Goal: Task Accomplishment & Management: Complete application form

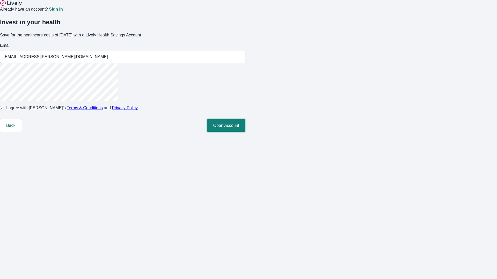
click at [245, 132] on button "Open Account" at bounding box center [226, 126] width 39 height 12
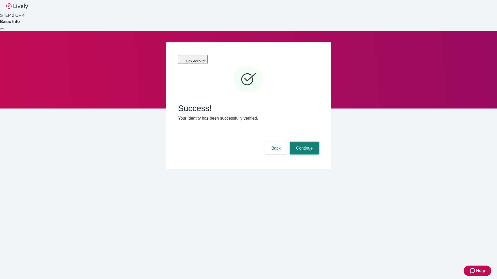
click at [303, 142] on button "Continue" at bounding box center [304, 148] width 29 height 12
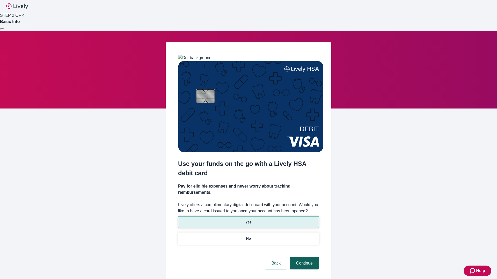
click at [248, 220] on p "Yes" at bounding box center [248, 222] width 6 height 5
click at [303, 257] on button "Continue" at bounding box center [304, 263] width 29 height 12
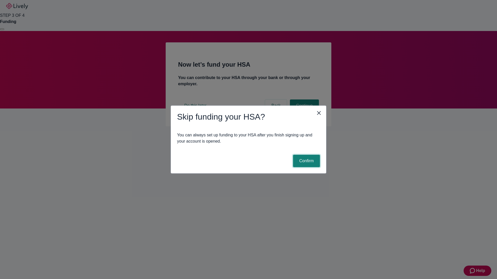
click at [306, 161] on button "Confirm" at bounding box center [306, 161] width 27 height 12
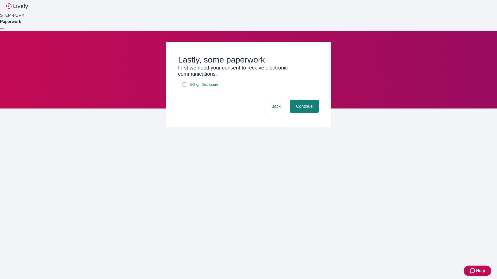
click at [184, 87] on input "E-Sign Disclosure" at bounding box center [184, 85] width 4 height 4
checkbox input "true"
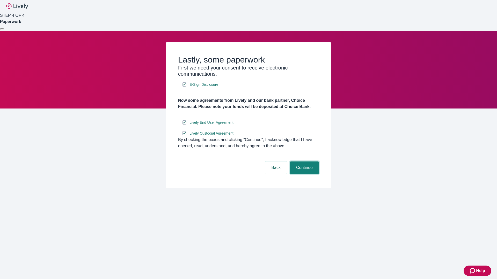
click at [303, 174] on button "Continue" at bounding box center [304, 168] width 29 height 12
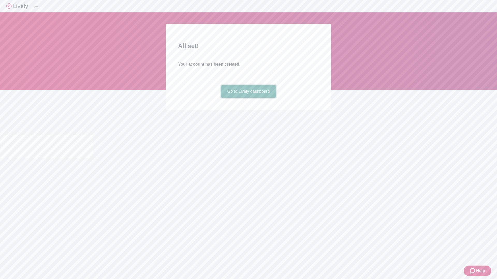
click at [248, 98] on link "Go to Lively dashboard" at bounding box center [248, 91] width 55 height 12
